Goal: Task Accomplishment & Management: Use online tool/utility

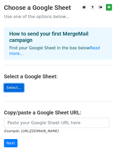
click at [12, 83] on link "Select..." at bounding box center [14, 87] width 20 height 8
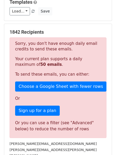
scroll to position [86, 0]
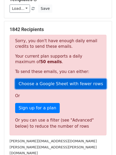
click at [79, 79] on link "Choose a Google Sheet with fewer rows" at bounding box center [60, 84] width 91 height 10
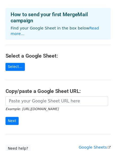
scroll to position [17, 0]
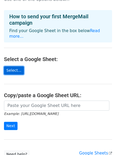
click at [10, 66] on link "Select..." at bounding box center [14, 70] width 20 height 8
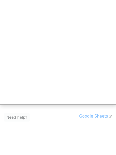
scroll to position [57, 0]
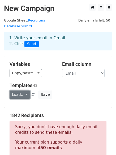
click at [25, 90] on link "Load..." at bounding box center [20, 94] width 20 height 8
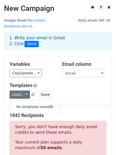
click at [48, 90] on div "Load... No templates saved Save" at bounding box center [58, 94] width 105 height 8
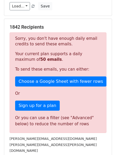
scroll to position [87, 0]
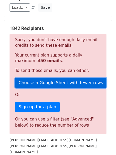
click at [84, 79] on link "Choose a Google Sheet with fewer rows" at bounding box center [60, 83] width 91 height 10
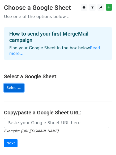
click at [14, 83] on link "Select..." at bounding box center [14, 87] width 20 height 8
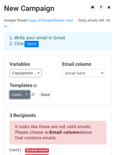
click at [26, 90] on link "Load..." at bounding box center [20, 94] width 20 height 8
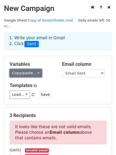
click at [36, 69] on link "Copy/paste..." at bounding box center [26, 73] width 32 height 8
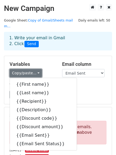
click at [36, 69] on link "Copy/paste..." at bounding box center [26, 73] width 32 height 8
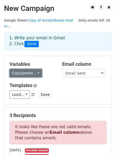
click at [37, 69] on link "Copy/paste..." at bounding box center [26, 73] width 32 height 8
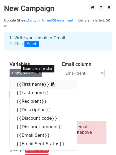
click at [29, 80] on link "{{First name}}" at bounding box center [43, 84] width 67 height 8
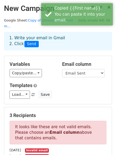
click at [46, 74] on div "Variables Copy/paste... {{First name}} {{Last name}} {{Recipient}} {{Descriptio…" at bounding box center [57, 80] width 107 height 48
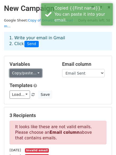
click at [36, 69] on link "Copy/paste..." at bounding box center [26, 73] width 32 height 8
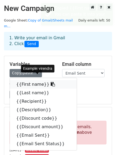
click at [34, 80] on link "{{First name}}" at bounding box center [43, 84] width 67 height 8
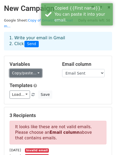
click at [34, 69] on link "Copy/paste..." at bounding box center [26, 73] width 32 height 8
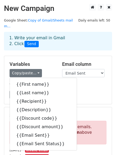
click at [42, 56] on div "Variables Copy/paste... {{First name}} {{Last name}} {{Recipient}} {{Descriptio…" at bounding box center [57, 80] width 107 height 48
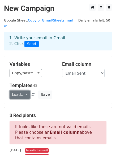
click at [26, 90] on link "Load..." at bounding box center [20, 94] width 20 height 8
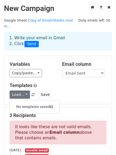
click at [54, 82] on h5 "Templates" at bounding box center [58, 85] width 97 height 6
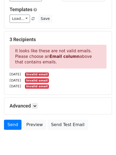
scroll to position [77, 0]
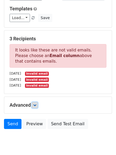
click at [34, 102] on link at bounding box center [35, 105] width 6 height 6
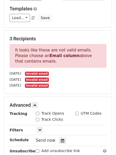
click at [38, 112] on input "Track Opens" at bounding box center [37, 113] width 3 height 3
checkbox input "true"
click at [37, 118] on input "Track Clicks" at bounding box center [37, 119] width 3 height 3
checkbox input "true"
click at [76, 112] on input "UTM Codes" at bounding box center [76, 113] width 3 height 3
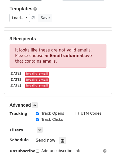
checkbox input "true"
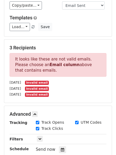
scroll to position [67, 0]
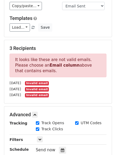
drag, startPoint x: 115, startPoint y: 93, endPoint x: 112, endPoint y: 56, distance: 36.7
click at [112, 56] on main "New Campaign Daily emails left: 50 Google Sheet: Copy of Gmail/Sheets mail m...…" at bounding box center [58, 65] width 116 height 256
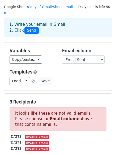
scroll to position [12, 0]
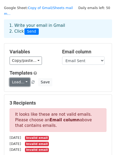
click at [13, 78] on link "Load..." at bounding box center [20, 82] width 20 height 8
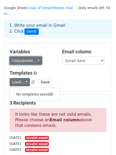
click at [22, 56] on link "Copy/paste..." at bounding box center [26, 60] width 32 height 8
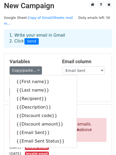
scroll to position [2, 0]
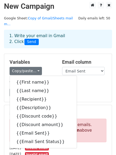
click at [82, 94] on div "Variables Copy/paste... {{First name}} {{Last name}} {{Recipient}} {{Descriptio…" at bounding box center [57, 78] width 107 height 48
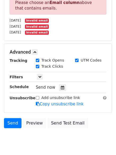
scroll to position [131, 0]
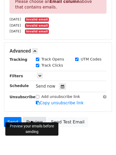
click at [35, 118] on link "Preview" at bounding box center [34, 122] width 23 height 10
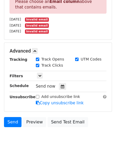
click at [1, 90] on main "New Campaign Daily emails left: 50 Google Sheet: Copy of Gmail/Sheets mail m...…" at bounding box center [58, 1] width 116 height 256
click at [39, 74] on icon at bounding box center [39, 75] width 3 height 3
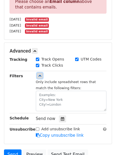
click at [39, 74] on icon at bounding box center [39, 75] width 3 height 3
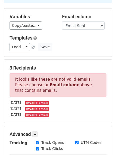
scroll to position [43, 0]
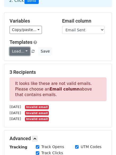
click at [27, 47] on link "Load..." at bounding box center [20, 51] width 20 height 8
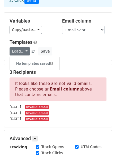
click at [26, 59] on h6 "No templates saved" at bounding box center [35, 63] width 50 height 9
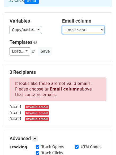
click at [76, 26] on select "First name Last name Recipient Description Discount code Discount amount Email …" at bounding box center [83, 30] width 42 height 8
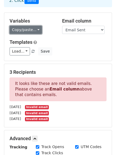
click at [35, 26] on link "Copy/paste..." at bounding box center [26, 30] width 32 height 8
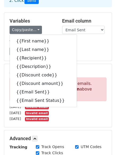
click at [45, 18] on h5 "Variables" at bounding box center [32, 21] width 45 height 6
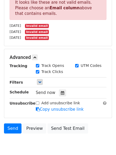
scroll to position [117, 0]
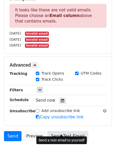
click at [65, 131] on link "Send Test Email" at bounding box center [67, 136] width 40 height 10
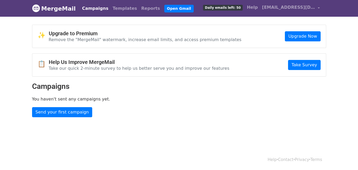
click at [92, 11] on link "Campaigns" at bounding box center [95, 8] width 30 height 11
click at [162, 12] on li "Open Gmail" at bounding box center [178, 8] width 32 height 11
click at [164, 10] on link "Open Gmail" at bounding box center [178, 9] width 29 height 8
